Goal: Information Seeking & Learning: Learn about a topic

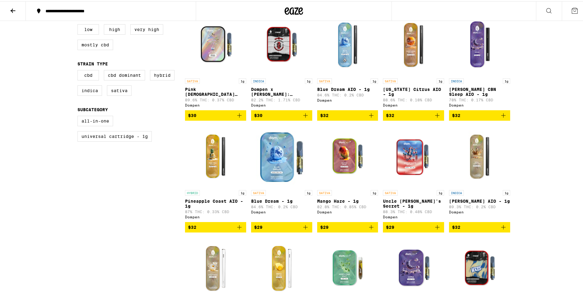
click at [418, 66] on img "Open page for California Citrus AIO - 1g from Dompen" at bounding box center [413, 43] width 61 height 61
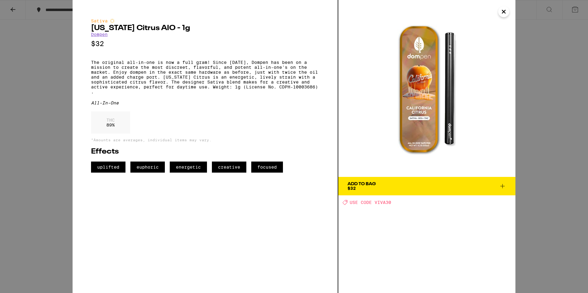
click at [502, 10] on icon "Close" at bounding box center [503, 11] width 7 height 9
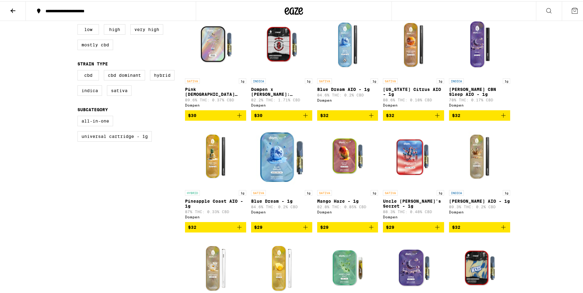
click at [474, 52] on img "Open page for Luna CBN Sleep AIO - 1g from Dompen" at bounding box center [479, 43] width 61 height 61
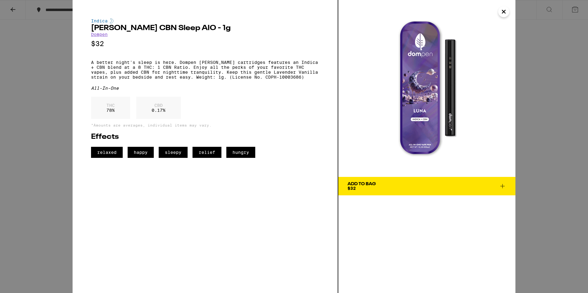
click at [500, 13] on icon "Close" at bounding box center [503, 11] width 7 height 9
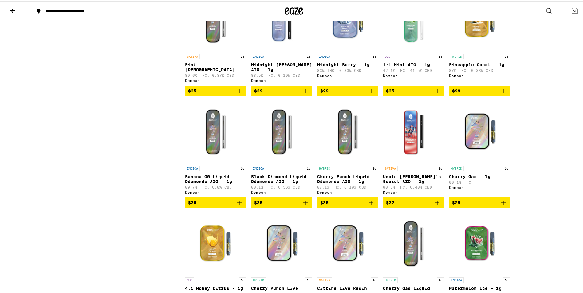
scroll to position [553, 0]
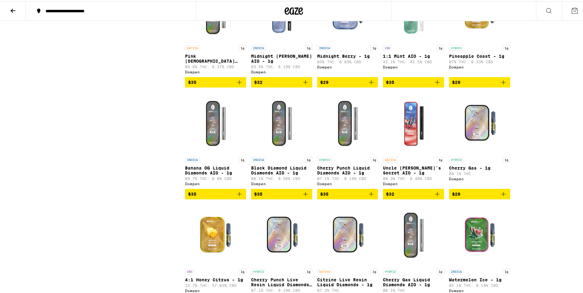
click at [413, 129] on img "Open page for Uncle Sam's Secret AIO - 1g from Dompen" at bounding box center [413, 121] width 61 height 61
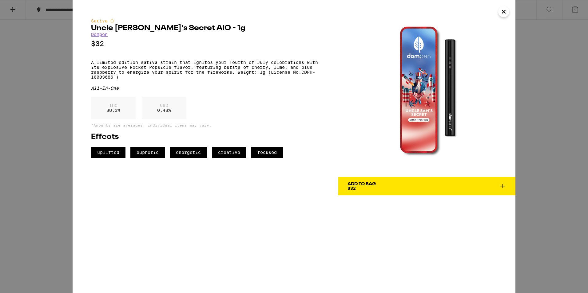
click at [503, 15] on icon "Close" at bounding box center [503, 11] width 7 height 9
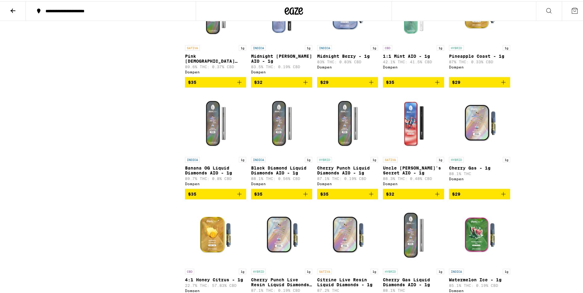
click at [279, 128] on img "Open page for Black Diamond Liquid Diamonds AIO - 1g from Dompen" at bounding box center [281, 121] width 61 height 61
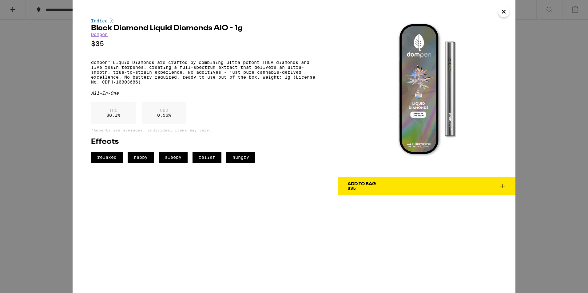
click at [498, 10] on button "Close" at bounding box center [503, 11] width 11 height 11
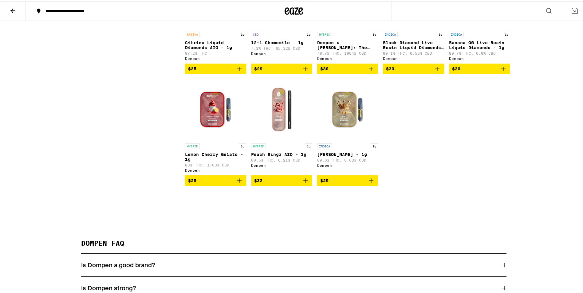
scroll to position [984, 0]
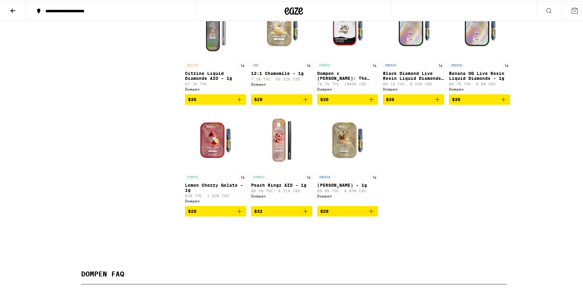
click at [207, 58] on img "Open page for Citrine Liquid Diamonds AIO - 1g from Dompen" at bounding box center [215, 27] width 61 height 61
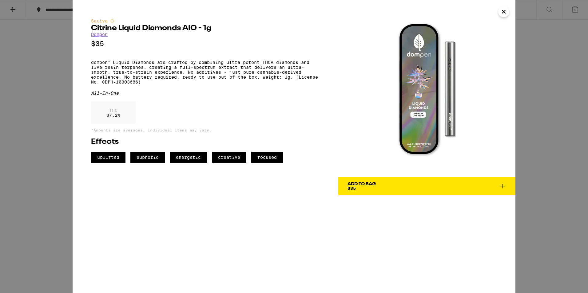
click at [507, 12] on icon "Close" at bounding box center [503, 11] width 7 height 9
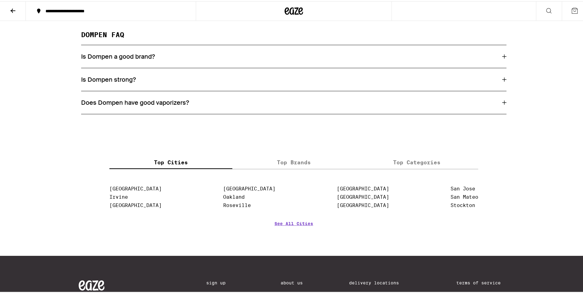
scroll to position [1230, 0]
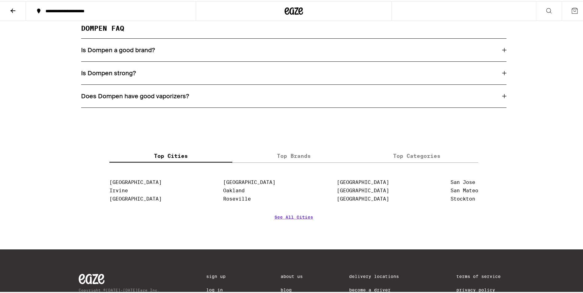
click at [121, 99] on h3 "Does Dompen have good vaporizers?" at bounding box center [135, 95] width 108 height 8
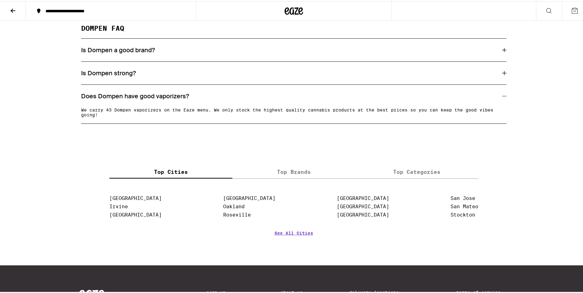
click at [121, 99] on h3 "Does Dompen have good vaporizers?" at bounding box center [135, 95] width 108 height 8
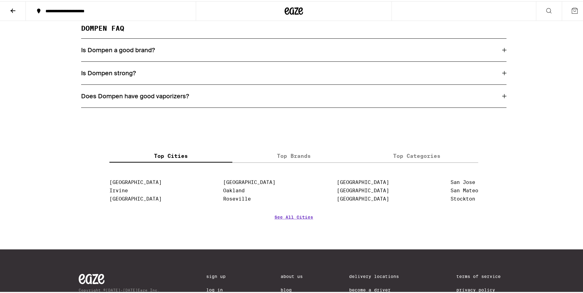
click at [116, 76] on h3 "Is Dompen strong?" at bounding box center [108, 72] width 55 height 8
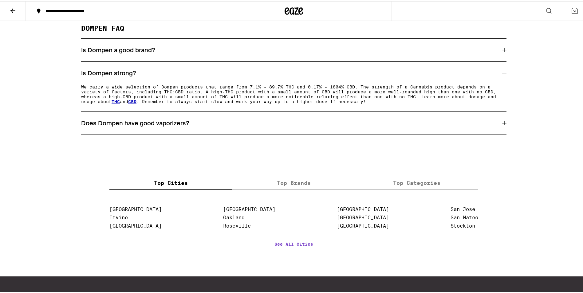
click at [251, 60] on div "Is Dompen a good brand?" at bounding box center [293, 49] width 425 height 23
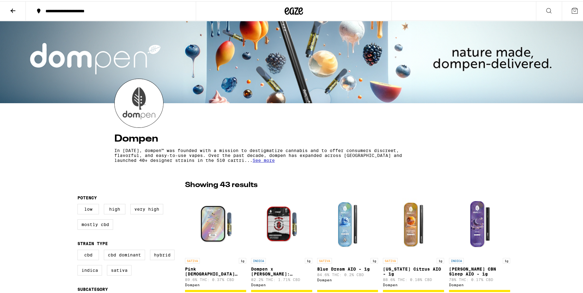
scroll to position [0, 0]
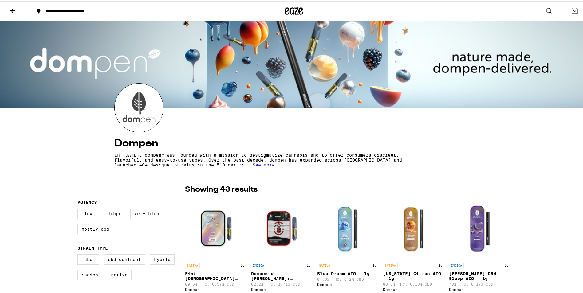
click at [253, 164] on span "See more" at bounding box center [264, 163] width 22 height 5
